Goal: Information Seeking & Learning: Understand process/instructions

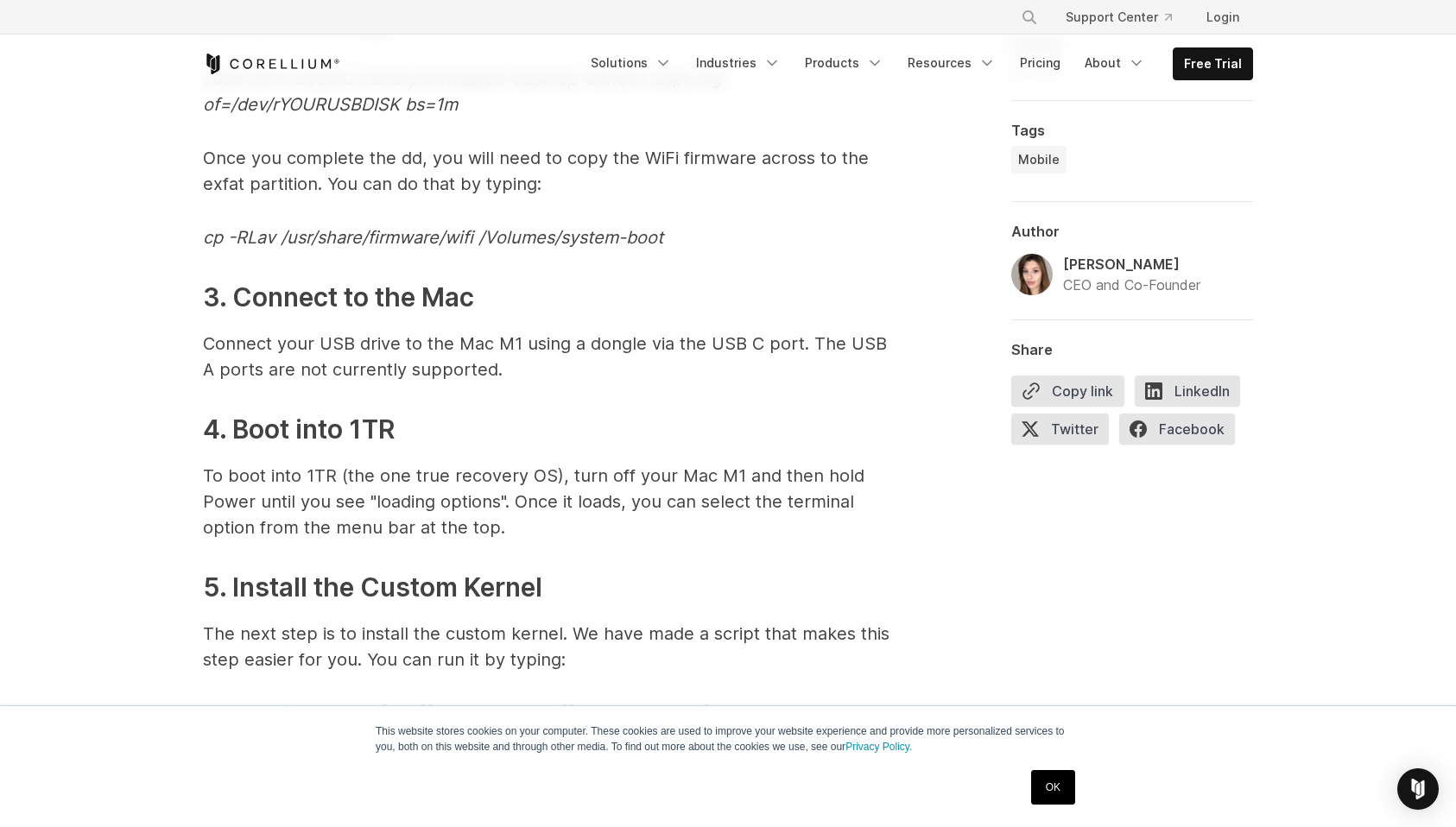
scroll to position [5002, 0]
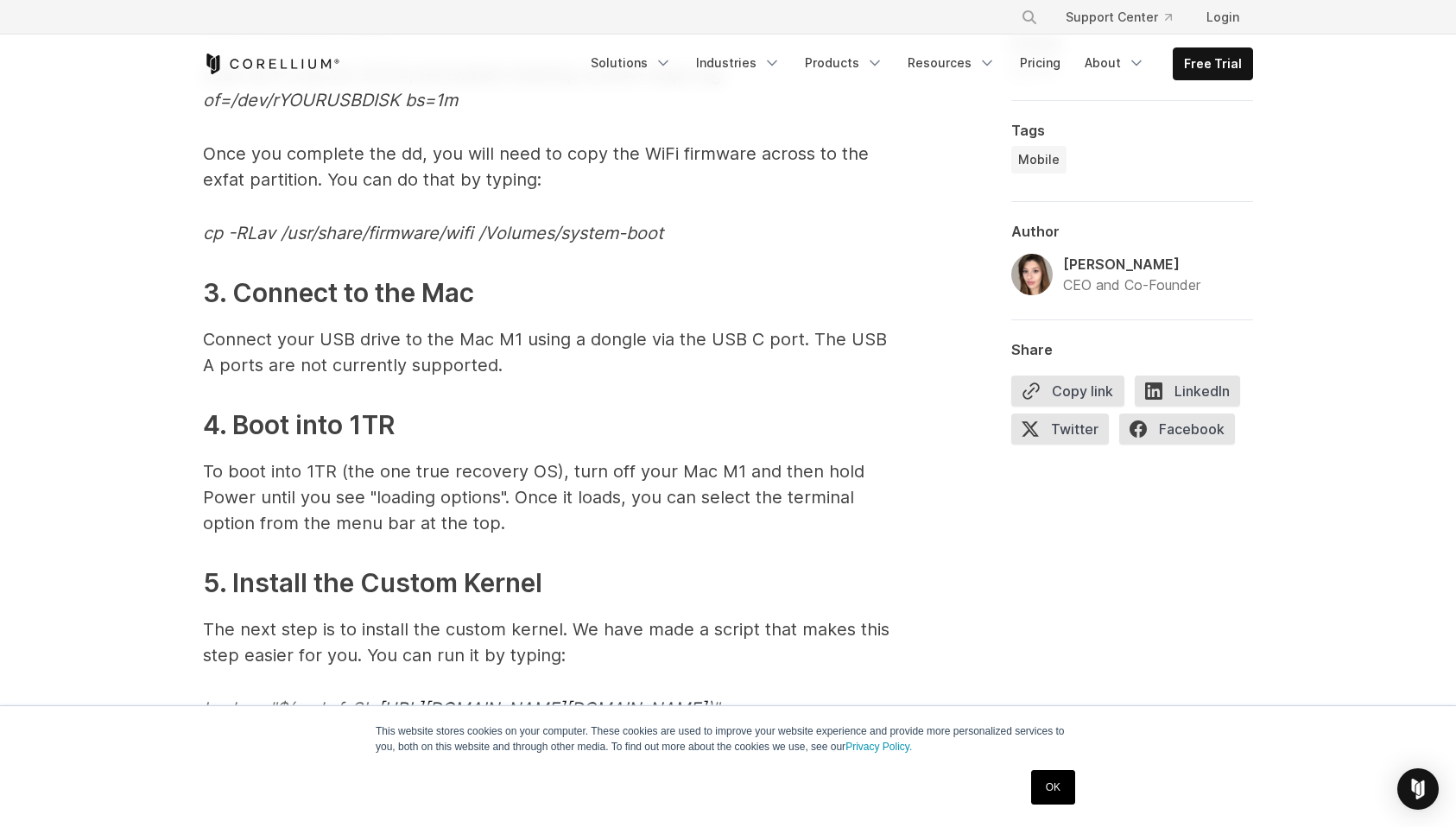
click at [364, 423] on h3 "4. Boot into 1TR" at bounding box center [547, 426] width 691 height 39
drag, startPoint x: 355, startPoint y: 424, endPoint x: 395, endPoint y: 429, distance: 40.3
click at [395, 429] on h3 "4. Boot into 1TR" at bounding box center [547, 426] width 691 height 39
click at [395, 428] on h3 "4. Boot into 1TR" at bounding box center [547, 426] width 691 height 39
drag, startPoint x: 400, startPoint y: 418, endPoint x: 386, endPoint y: 417, distance: 14.0
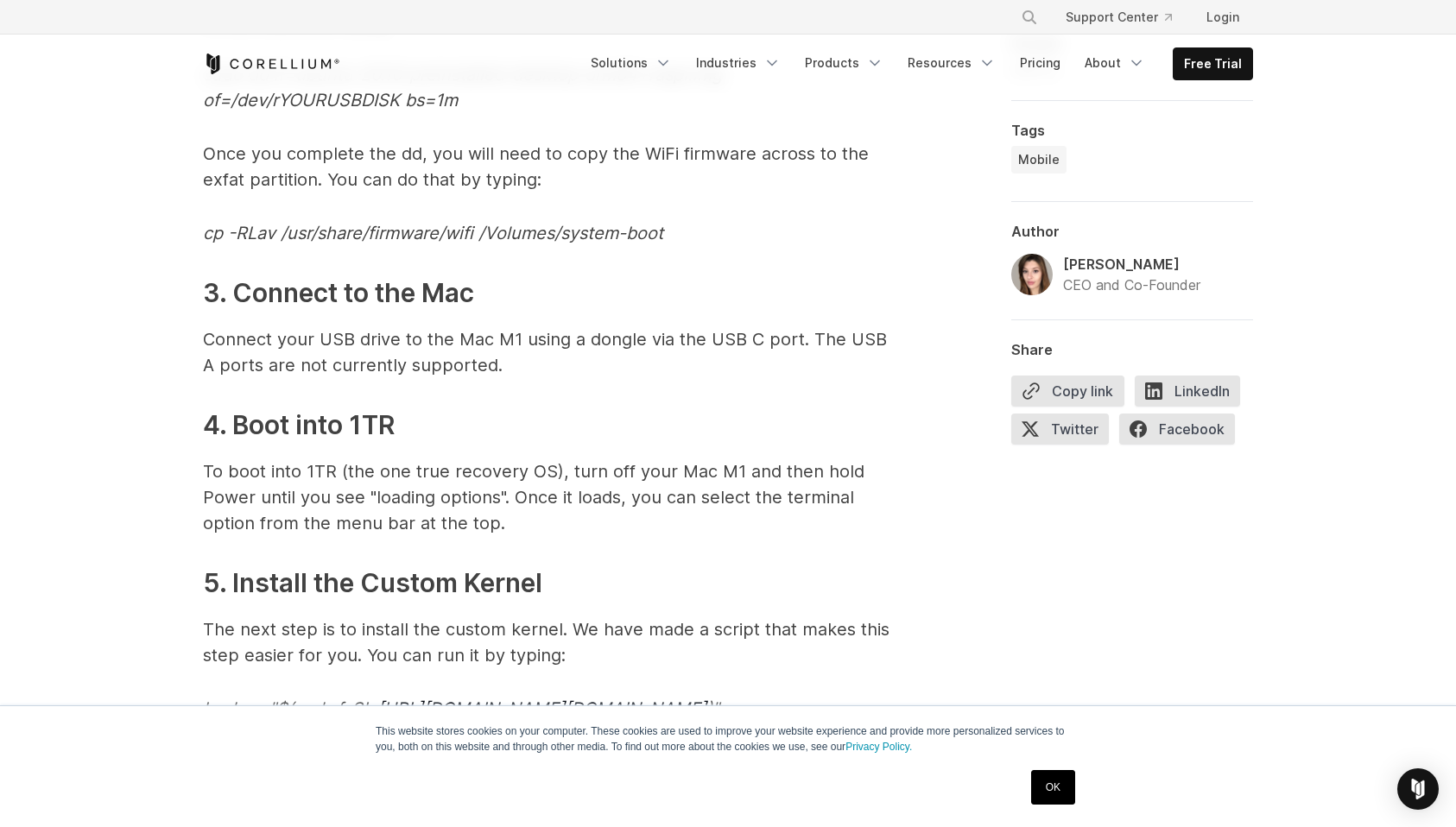
click at [395, 417] on h3 "4. Boot into 1TR" at bounding box center [547, 426] width 691 height 39
drag, startPoint x: 386, startPoint y: 417, endPoint x: 368, endPoint y: 417, distance: 18.0
click at [385, 417] on h3 "4. Boot into 1TR" at bounding box center [547, 426] width 691 height 39
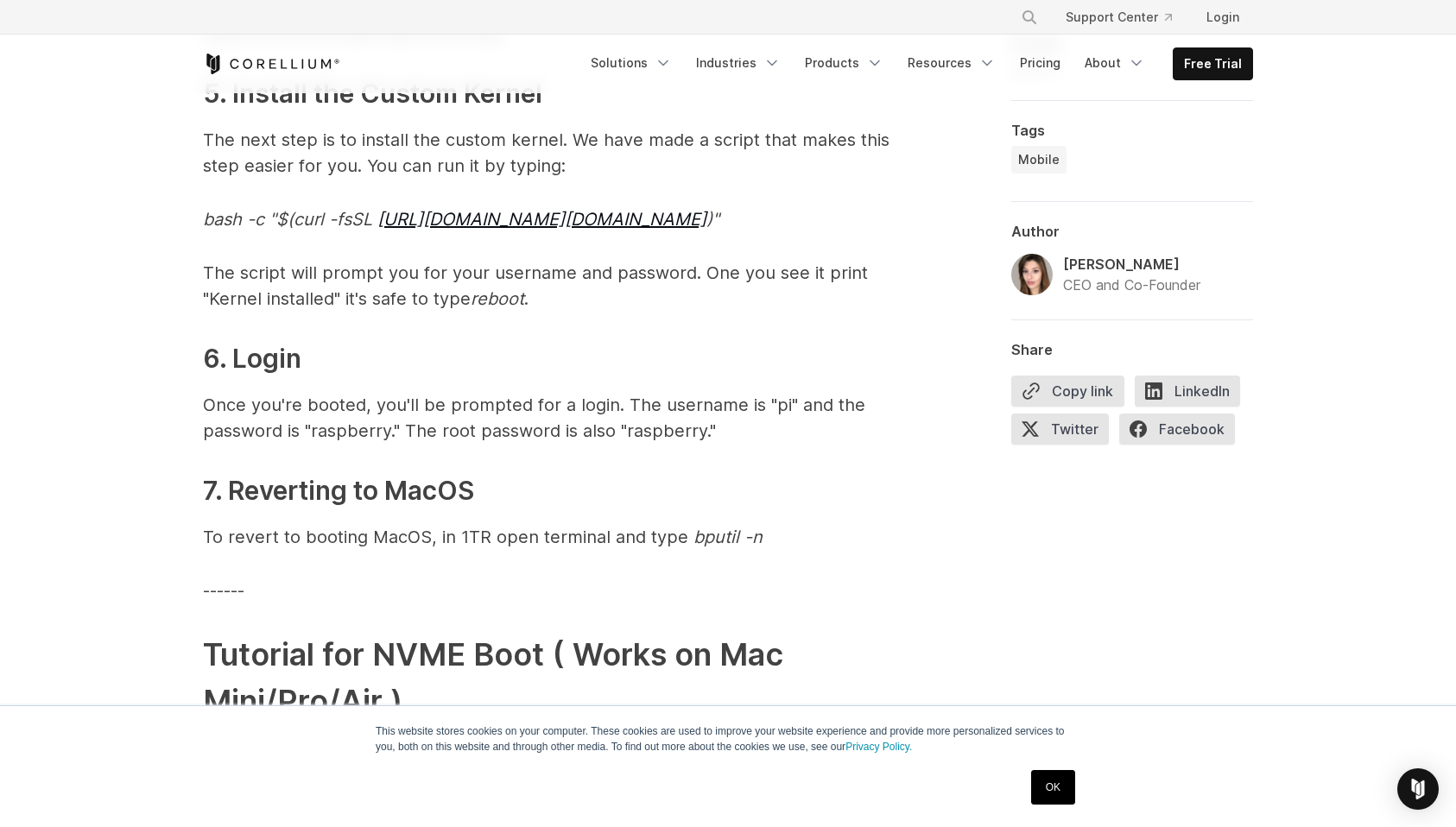
scroll to position [5534, 0]
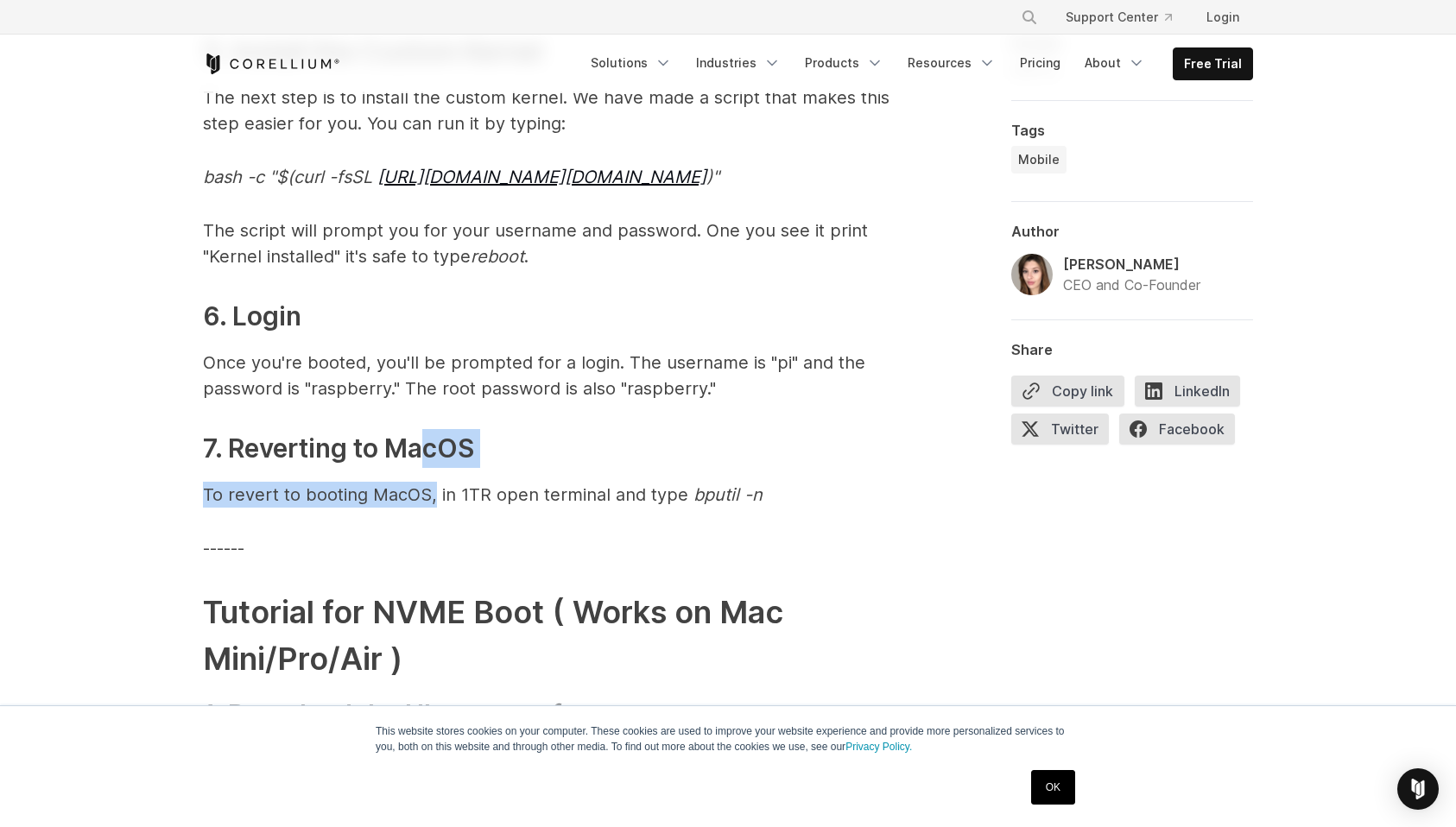
drag, startPoint x: 422, startPoint y: 449, endPoint x: 433, endPoint y: 487, distance: 39.6
click at [437, 485] on p "To revert to booting MacOS, in 1TR open terminal and type bputil -n" at bounding box center [547, 495] width 691 height 26
drag, startPoint x: 407, startPoint y: 446, endPoint x: 393, endPoint y: 494, distance: 50.0
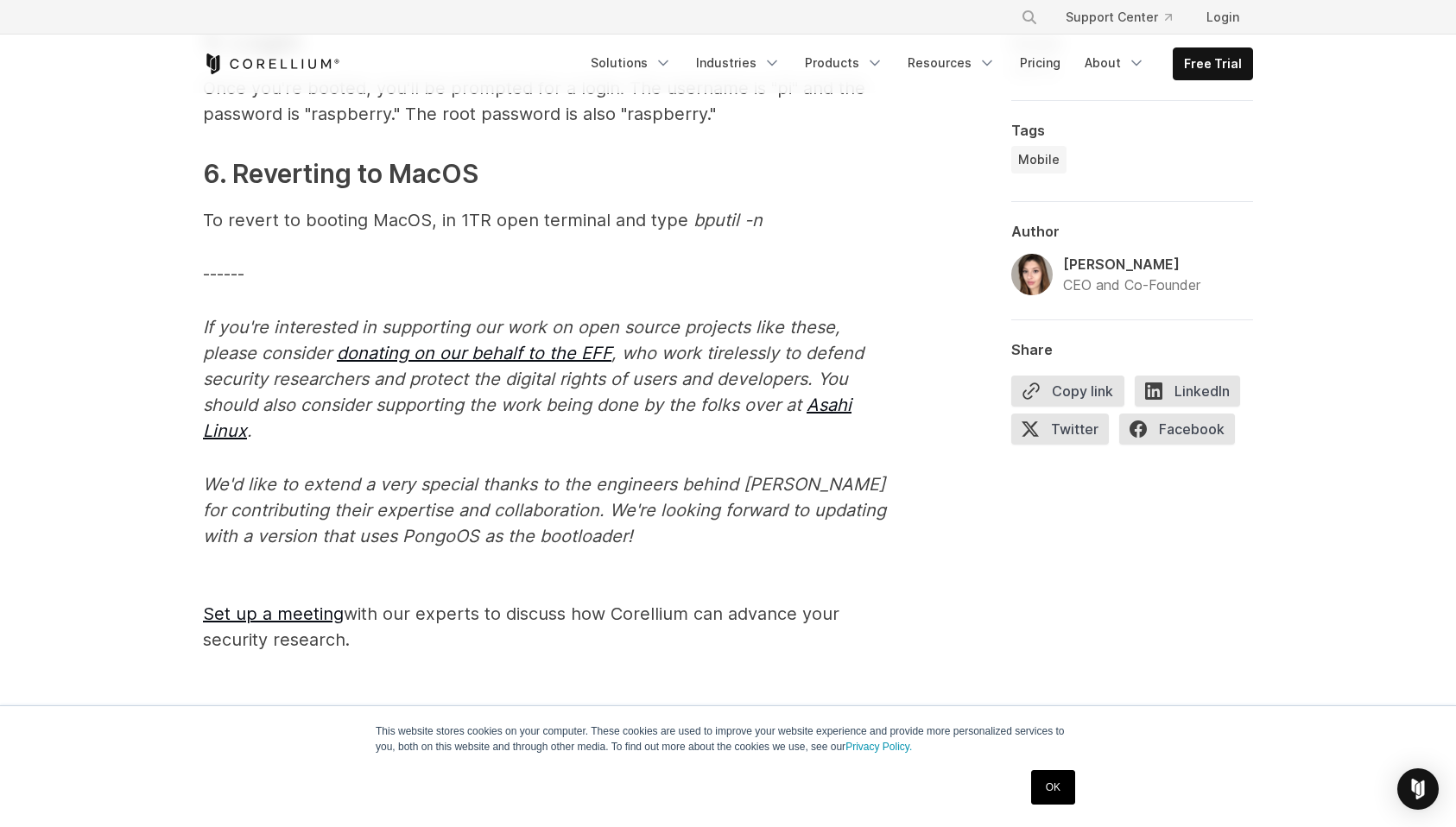
scroll to position [7425, 0]
